Goal: Information Seeking & Learning: Learn about a topic

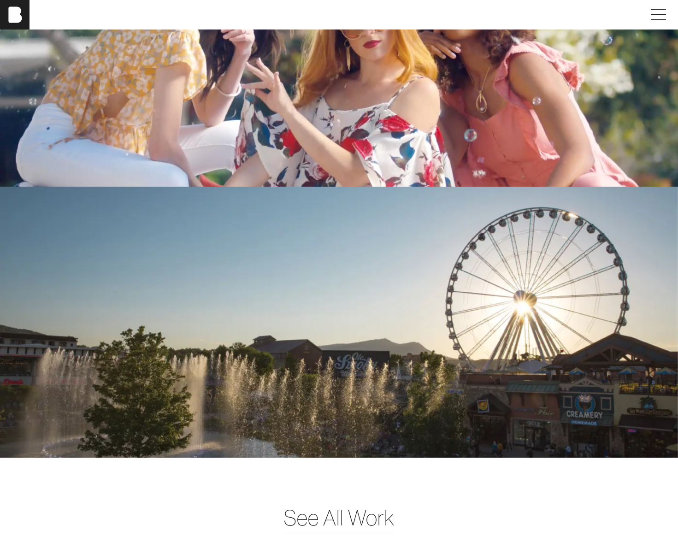
scroll to position [2674, 0]
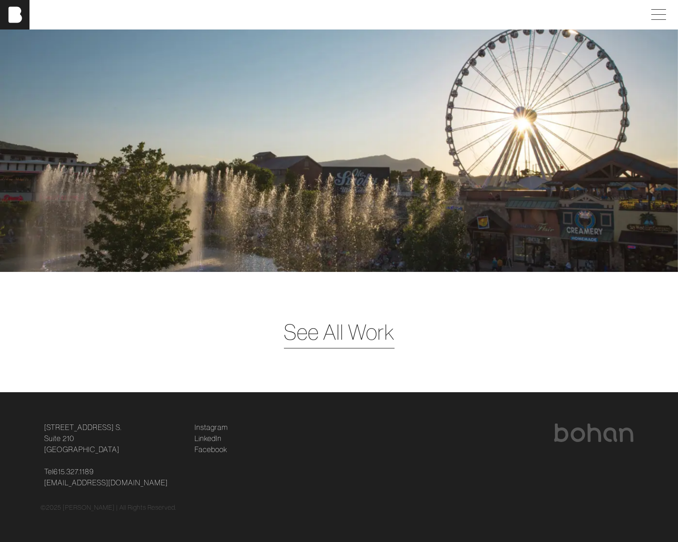
click at [330, 336] on span "See All Work" at bounding box center [339, 332] width 111 height 32
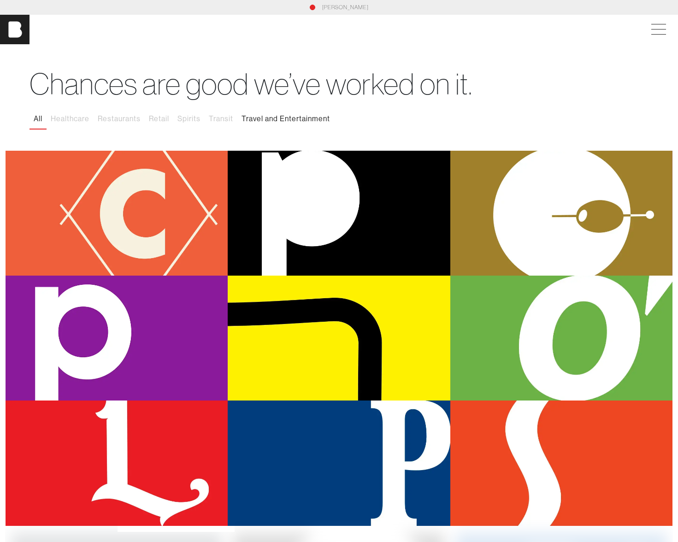
click at [276, 119] on button "Travel and Entertainment" at bounding box center [285, 118] width 97 height 19
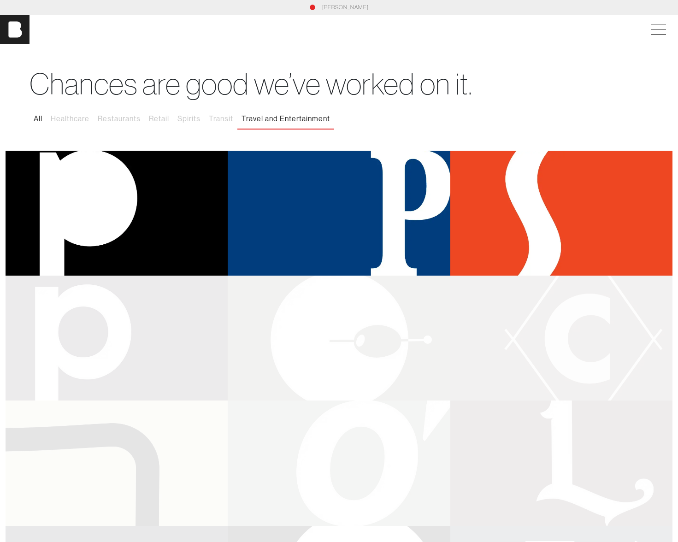
click at [33, 117] on button "All" at bounding box center [37, 118] width 17 height 19
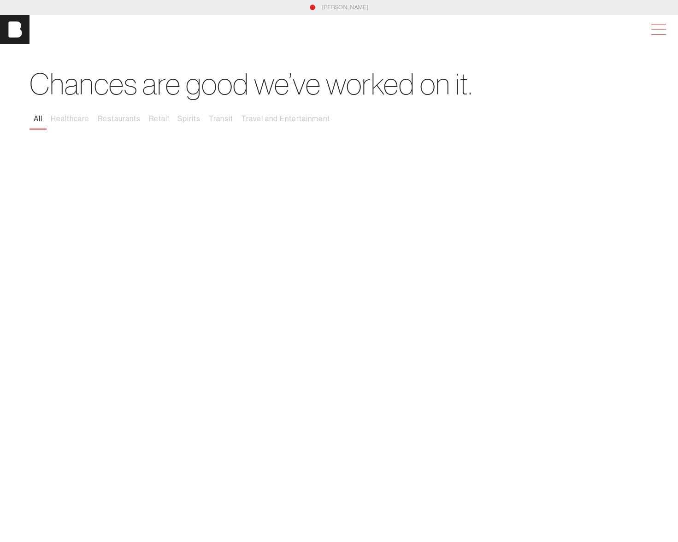
click at [658, 28] on span at bounding box center [656, 29] width 21 height 17
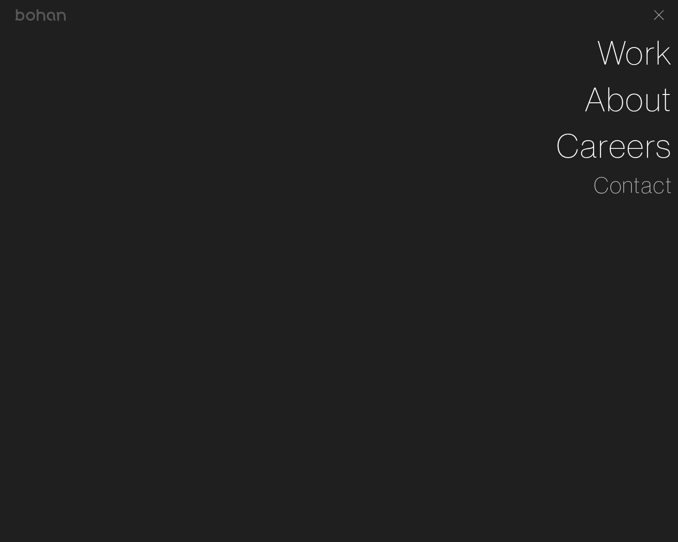
scroll to position [2368, 0]
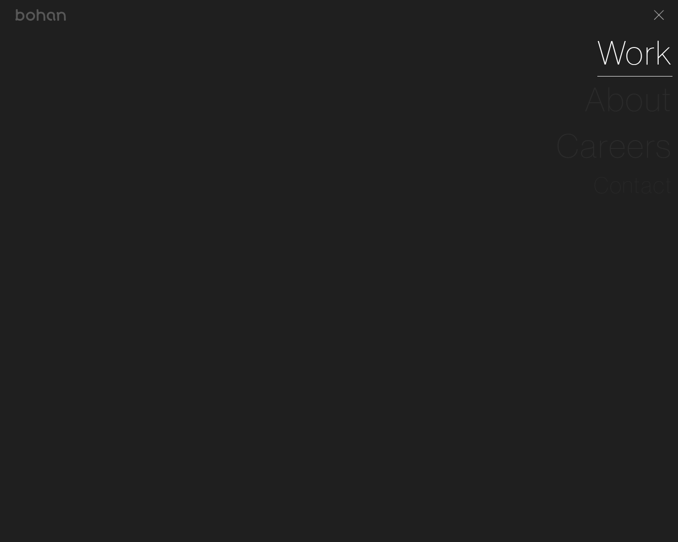
drag, startPoint x: 428, startPoint y: 96, endPoint x: 620, endPoint y: 37, distance: 200.6
click at [429, 96] on li "About" at bounding box center [339, 99] width 667 height 47
click at [637, 60] on link "Work" at bounding box center [634, 52] width 75 height 47
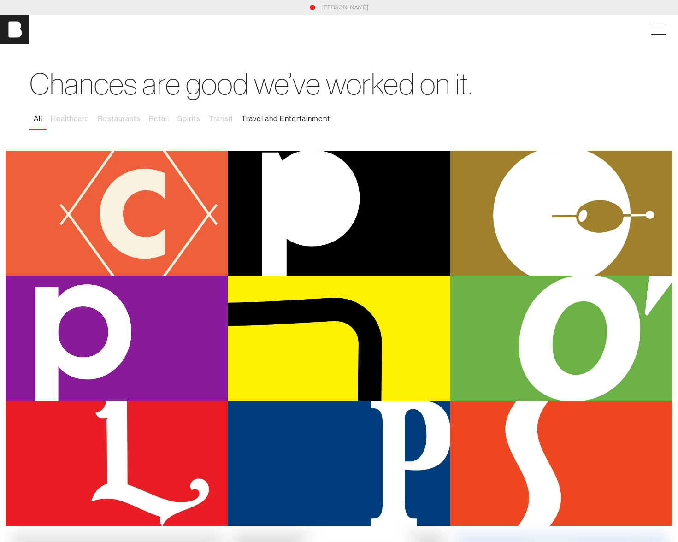
click at [307, 117] on button "Travel and Entertainment" at bounding box center [285, 118] width 97 height 19
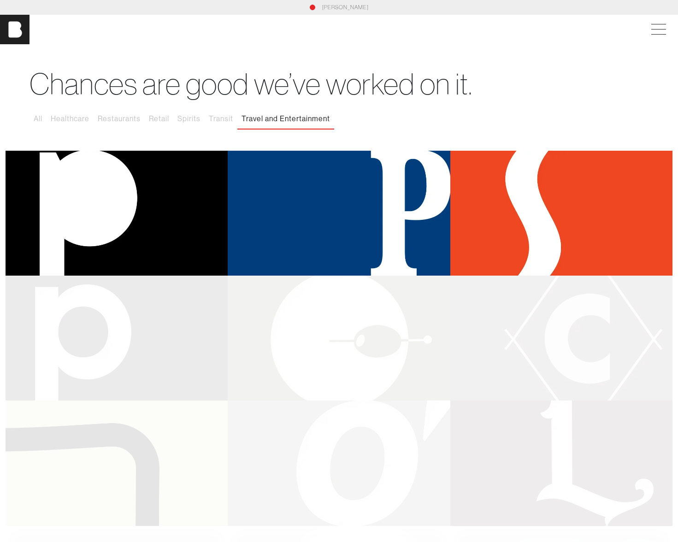
click at [354, 229] on div "Pigeon Forge" at bounding box center [339, 213] width 222 height 125
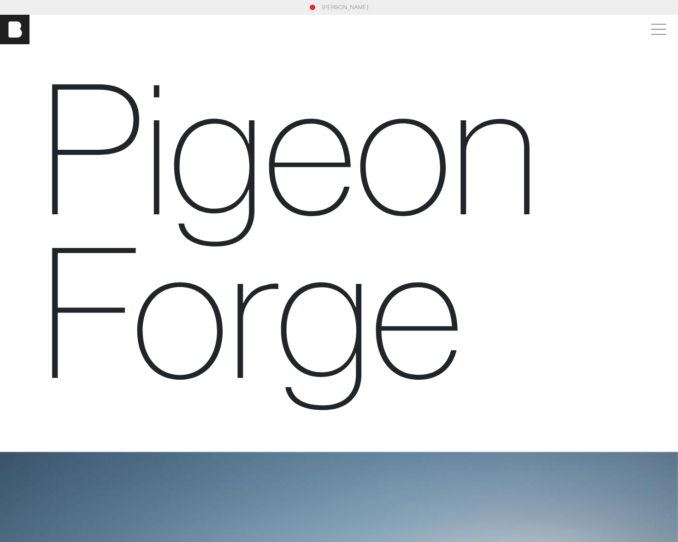
click at [606, 104] on h1 "Pigeon Forge" at bounding box center [339, 229] width 597 height 327
